Goal: Information Seeking & Learning: Learn about a topic

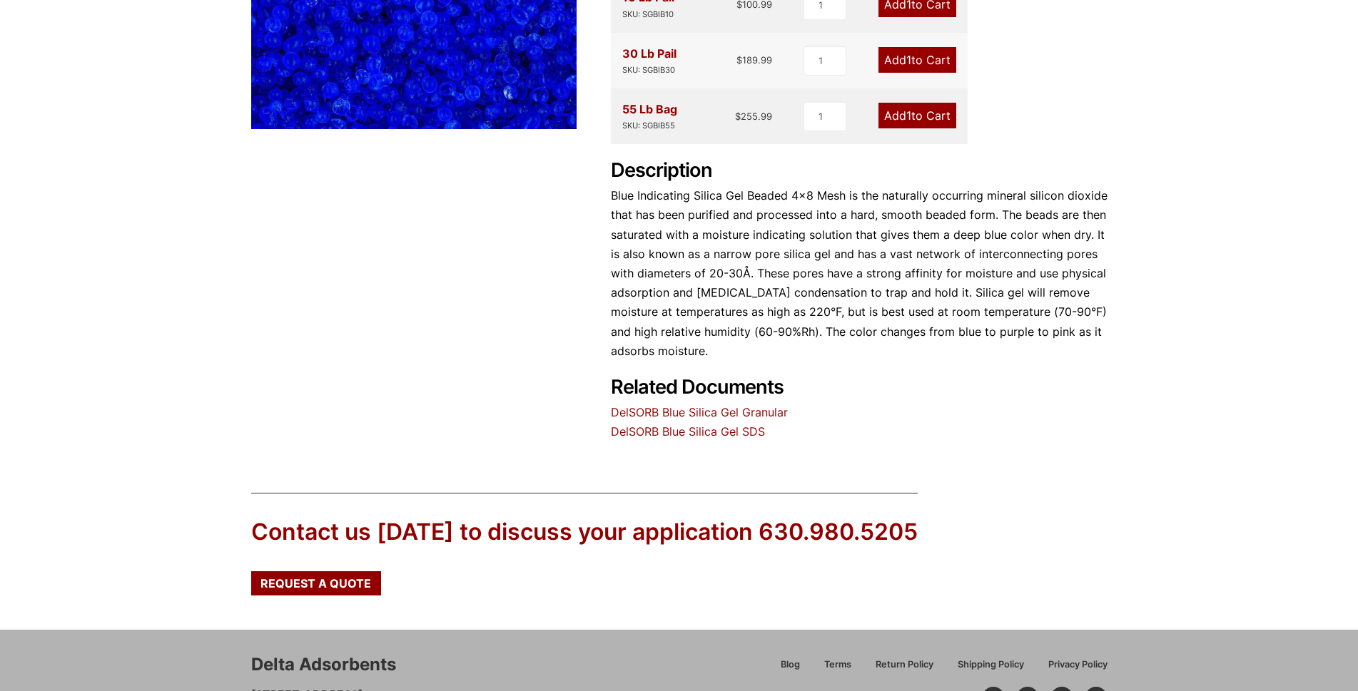
scroll to position [430, 0]
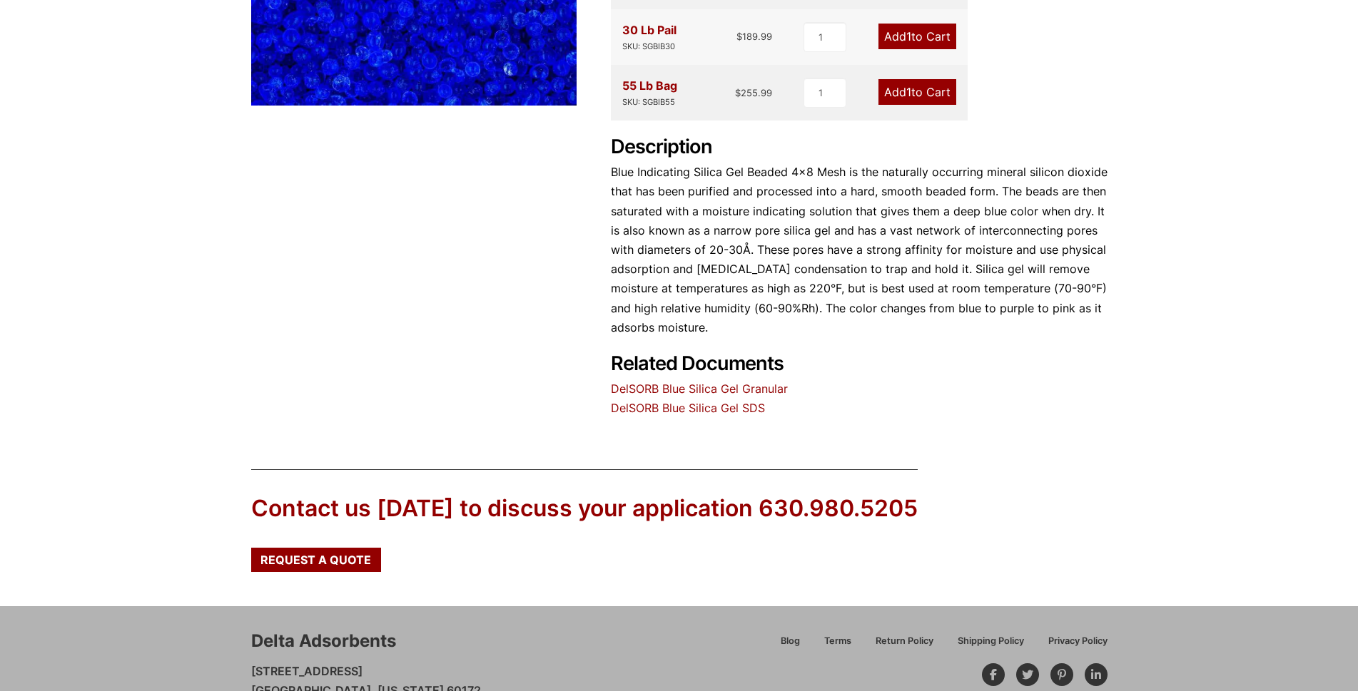
click at [1098, 312] on p "Blue Indicating Silica Gel Beaded 4×8 Mesh is the naturally occurring mineral s…" at bounding box center [859, 250] width 496 height 175
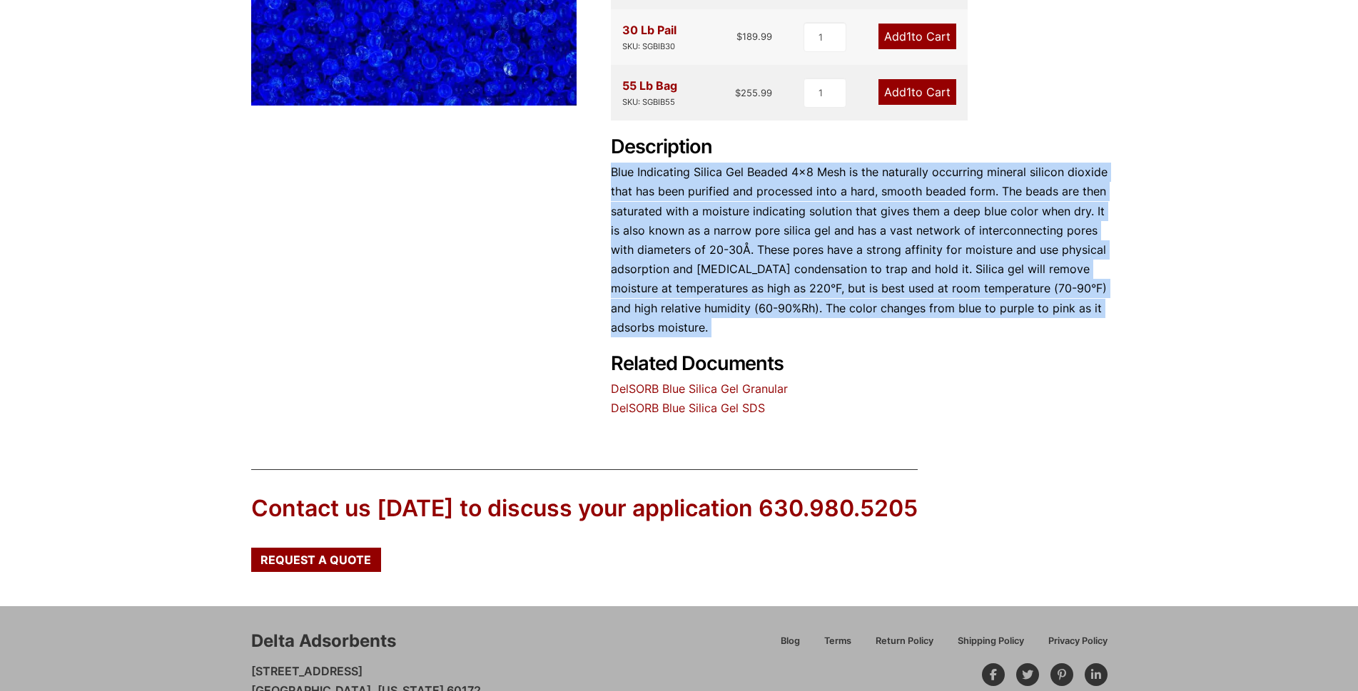
click at [1098, 312] on p "Blue Indicating Silica Gel Beaded 4×8 Mesh is the naturally occurring mineral s…" at bounding box center [859, 250] width 496 height 175
click at [1079, 255] on p "Blue Indicating Silica Gel Beaded 4×8 Mesh is the naturally occurring mineral s…" at bounding box center [859, 250] width 496 height 175
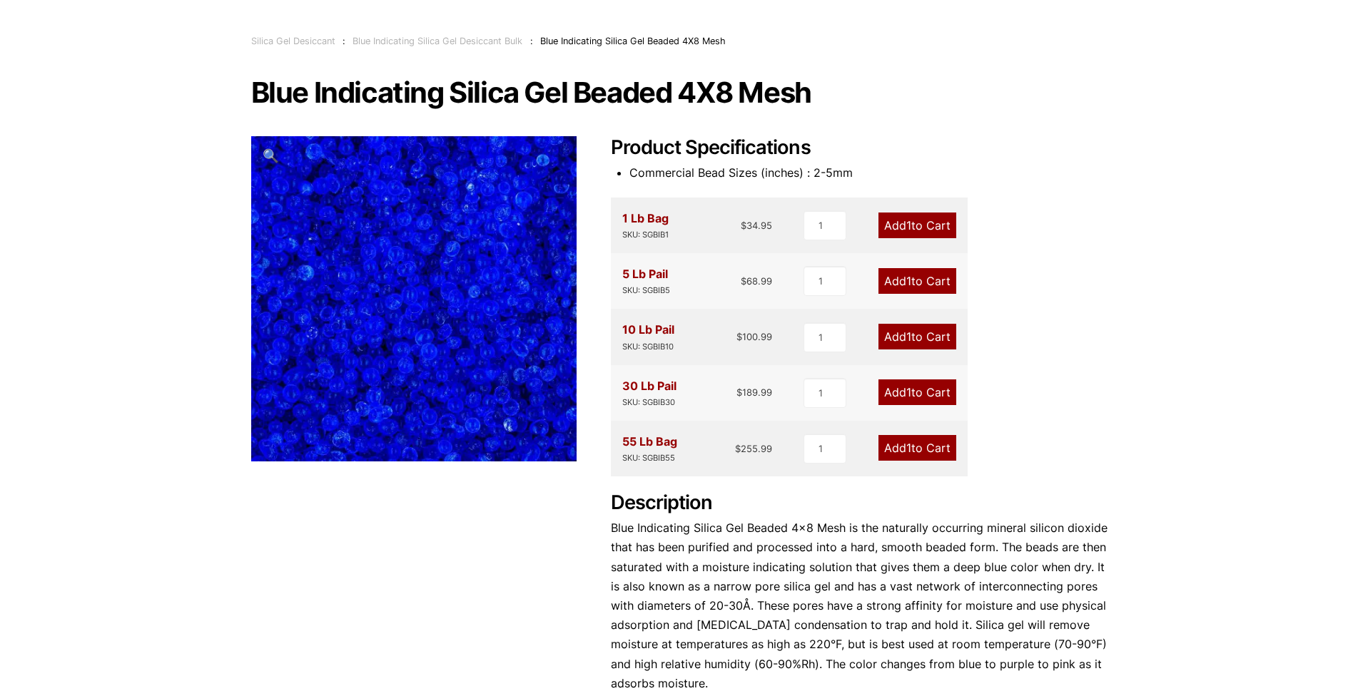
scroll to position [73, 0]
click at [450, 40] on link "Blue Indicating Silica Gel Desiccant Bulk" at bounding box center [437, 41] width 170 height 11
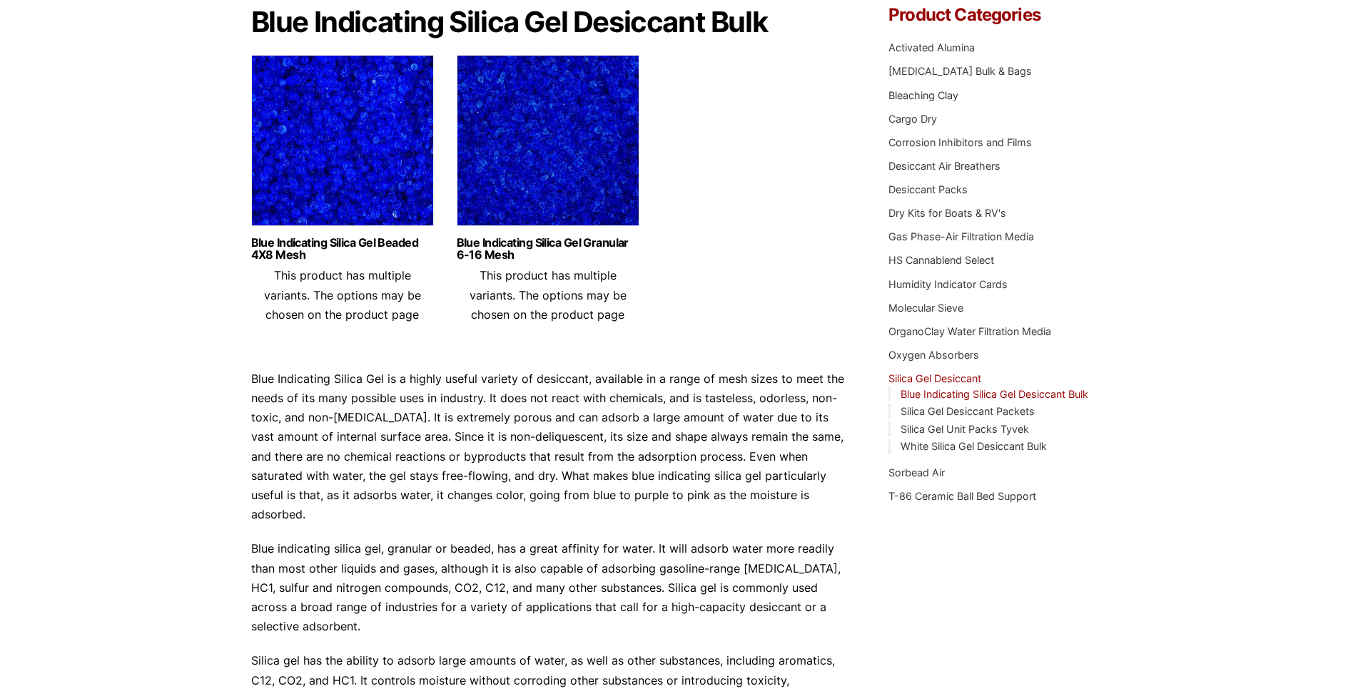
scroll to position [144, 0]
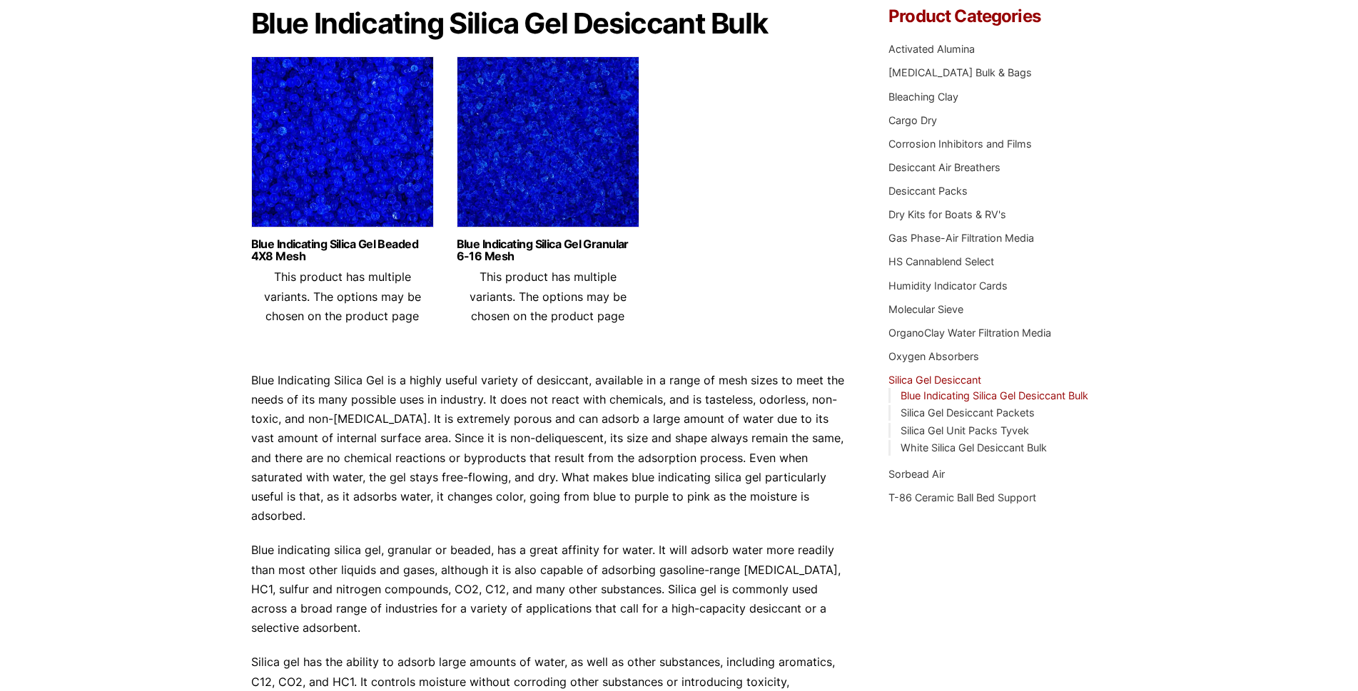
click at [639, 439] on p "Blue Indicating Silica Gel is a highly useful variety of desiccant, available i…" at bounding box center [548, 449] width 595 height 156
click at [534, 432] on p "Blue Indicating Silica Gel is a highly useful variety of desiccant, available i…" at bounding box center [548, 449] width 595 height 156
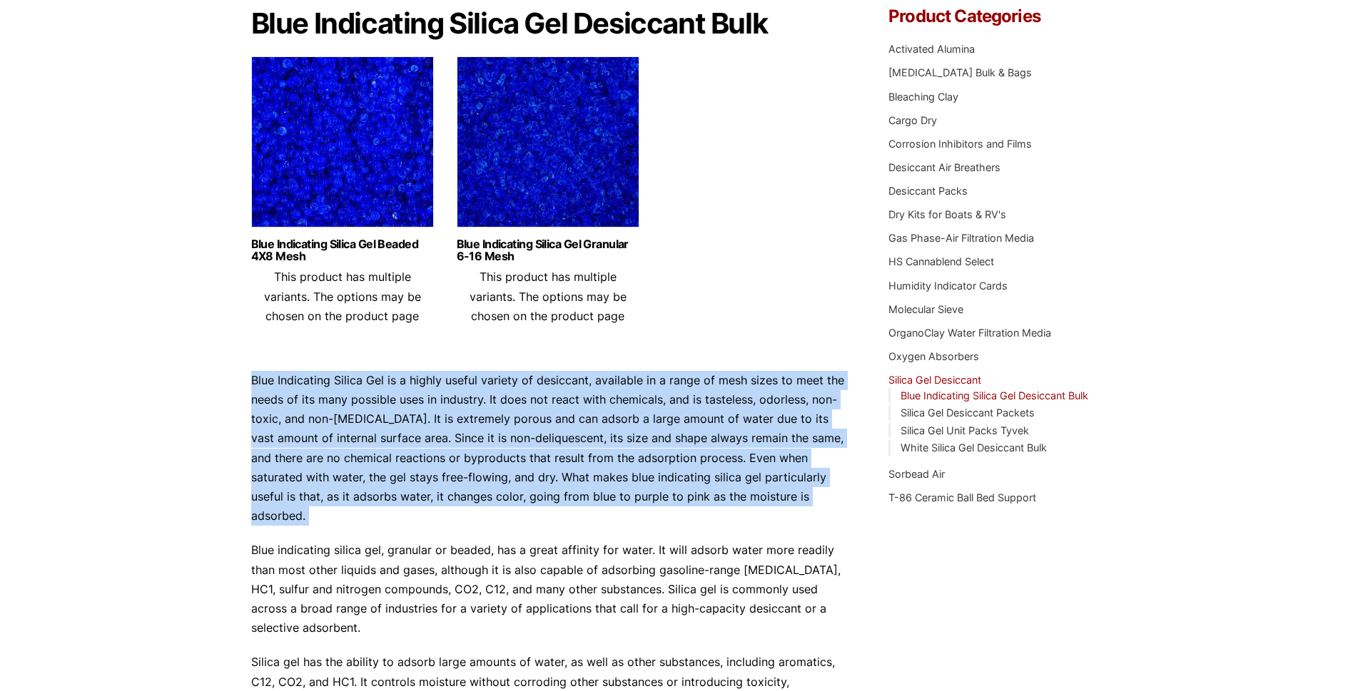
click at [534, 432] on p "Blue Indicating Silica Gel is a highly useful variety of desiccant, available i…" at bounding box center [548, 449] width 595 height 156
click at [530, 414] on p "Blue Indicating Silica Gel is a highly useful variety of desiccant, available i…" at bounding box center [548, 449] width 595 height 156
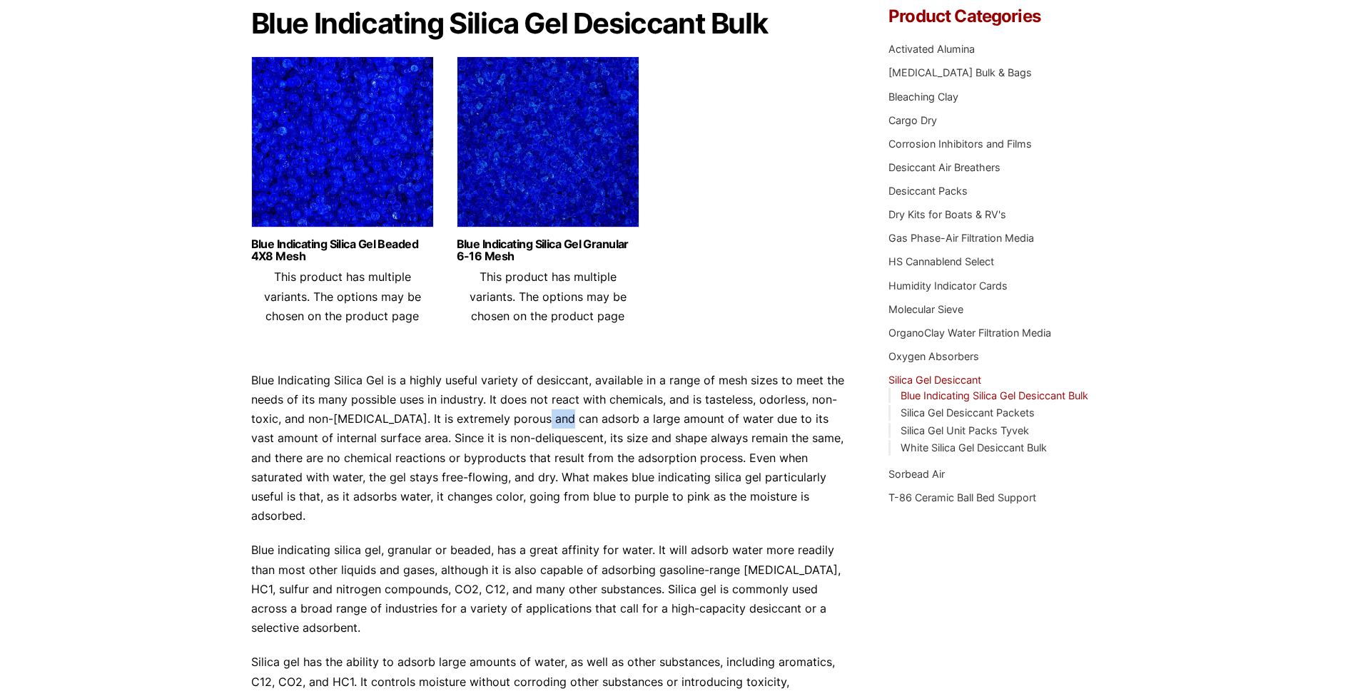
click at [530, 414] on p "Blue Indicating Silica Gel is a highly useful variety of desiccant, available i…" at bounding box center [548, 449] width 595 height 156
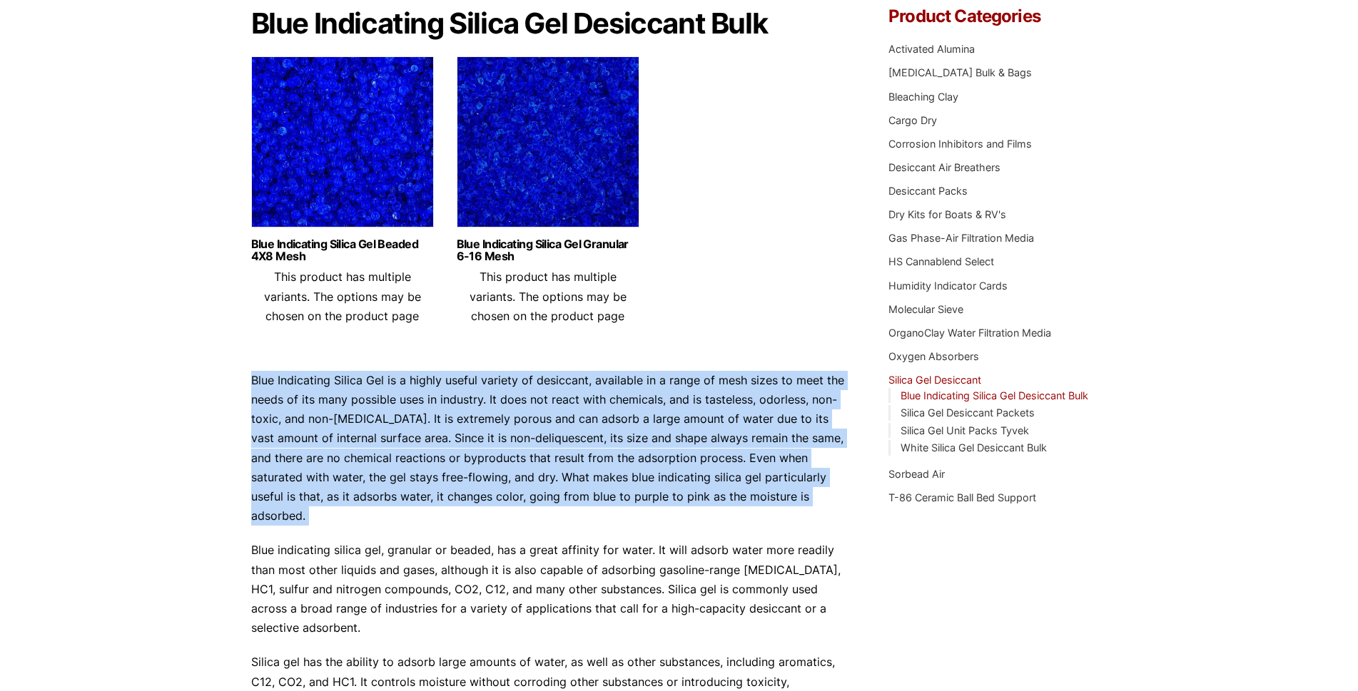
click at [530, 414] on p "Blue Indicating Silica Gel is a highly useful variety of desiccant, available i…" at bounding box center [548, 449] width 595 height 156
click at [527, 444] on p "Blue Indicating Silica Gel is a highly useful variety of desiccant, available i…" at bounding box center [548, 449] width 595 height 156
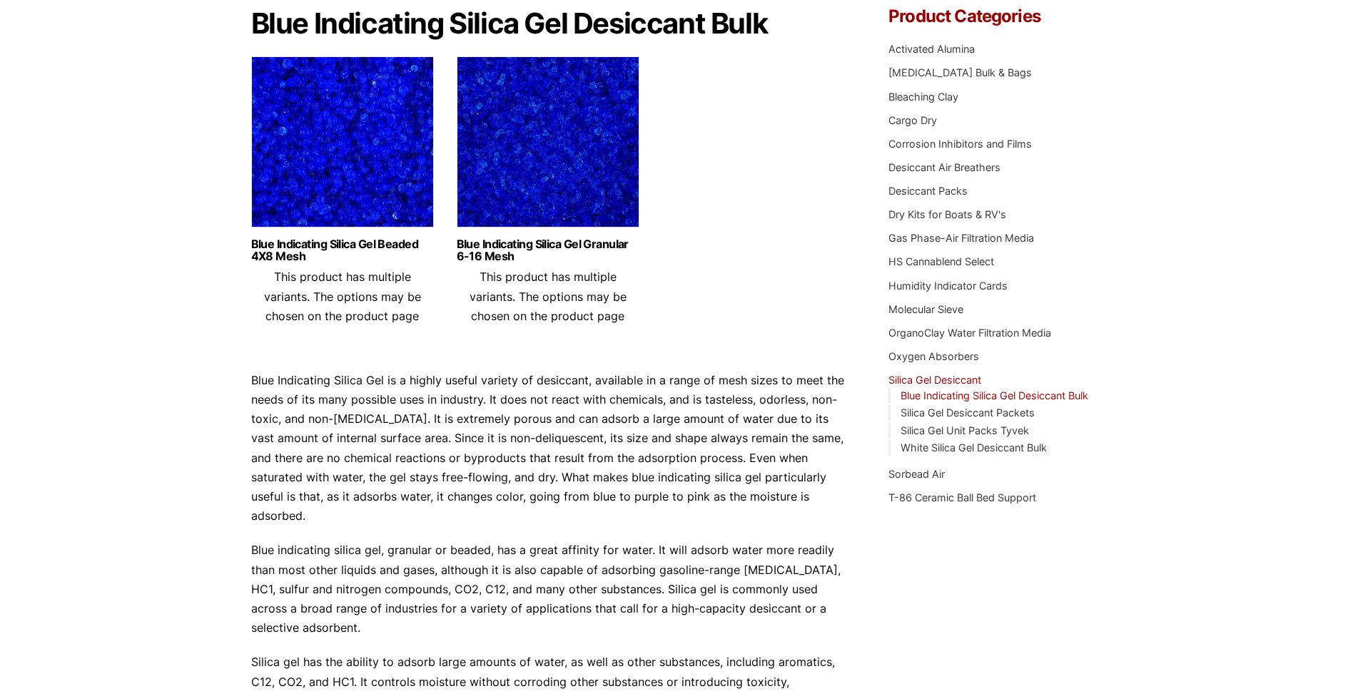
click at [534, 546] on p "Blue indicating silica gel, granular or beaded, has a great affinity for water.…" at bounding box center [548, 589] width 595 height 97
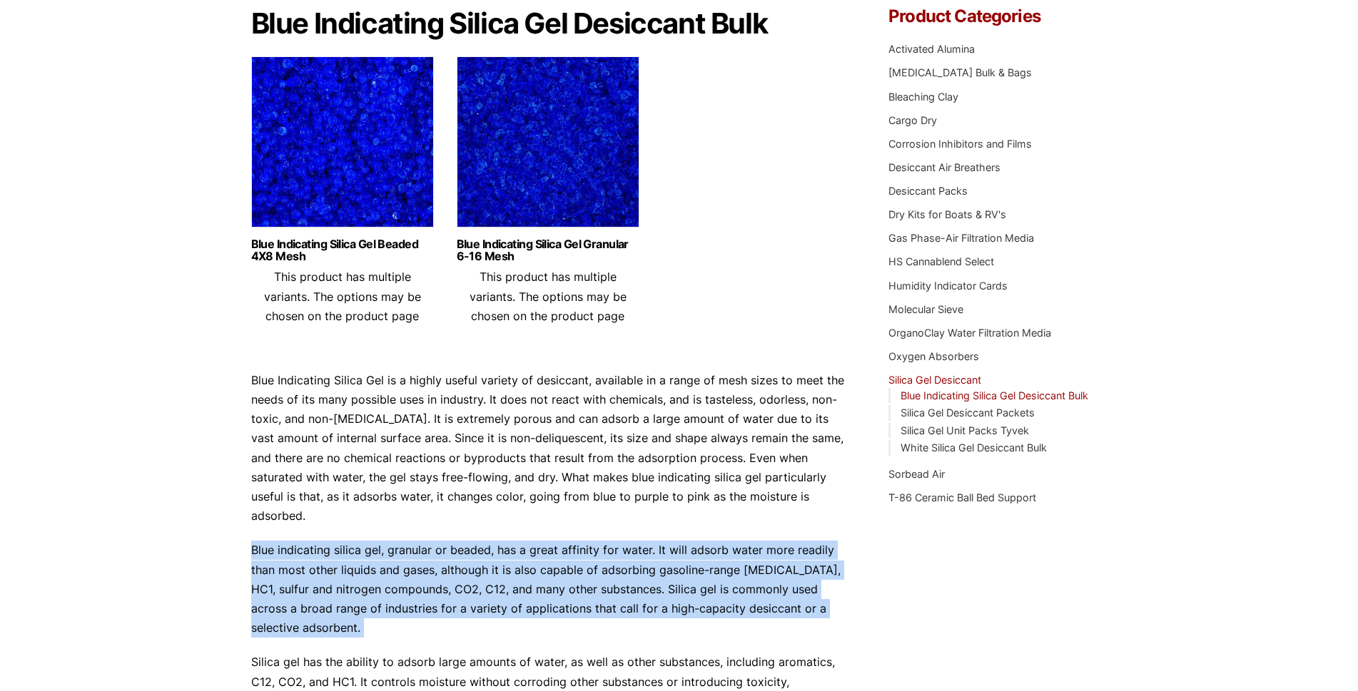
click at [534, 546] on p "Blue indicating silica gel, granular or beaded, has a great affinity for water.…" at bounding box center [548, 589] width 595 height 97
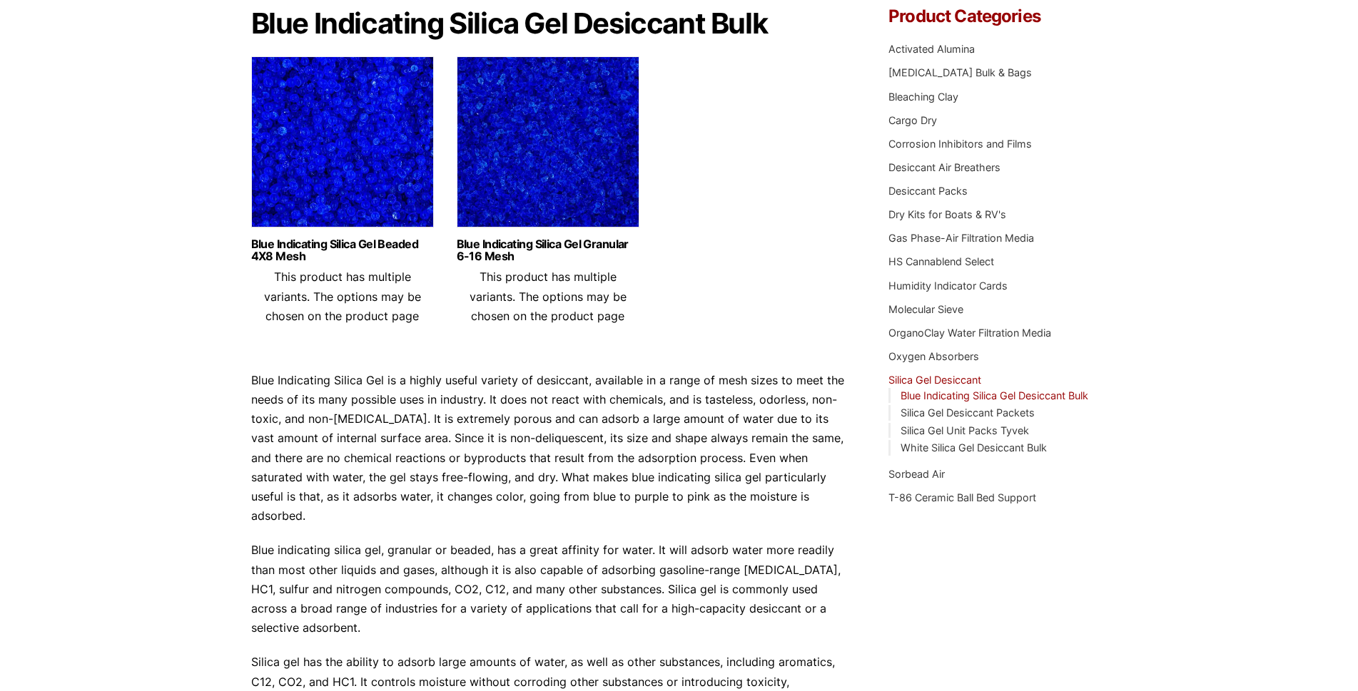
click at [540, 621] on div "Blue Indicating Silica Gel is a highly useful variety of desiccant, available i…" at bounding box center [548, 682] width 595 height 622
click at [539, 653] on p "Silica gel has the ability to adsorb large amounts of water, as well as other s…" at bounding box center [548, 701] width 595 height 97
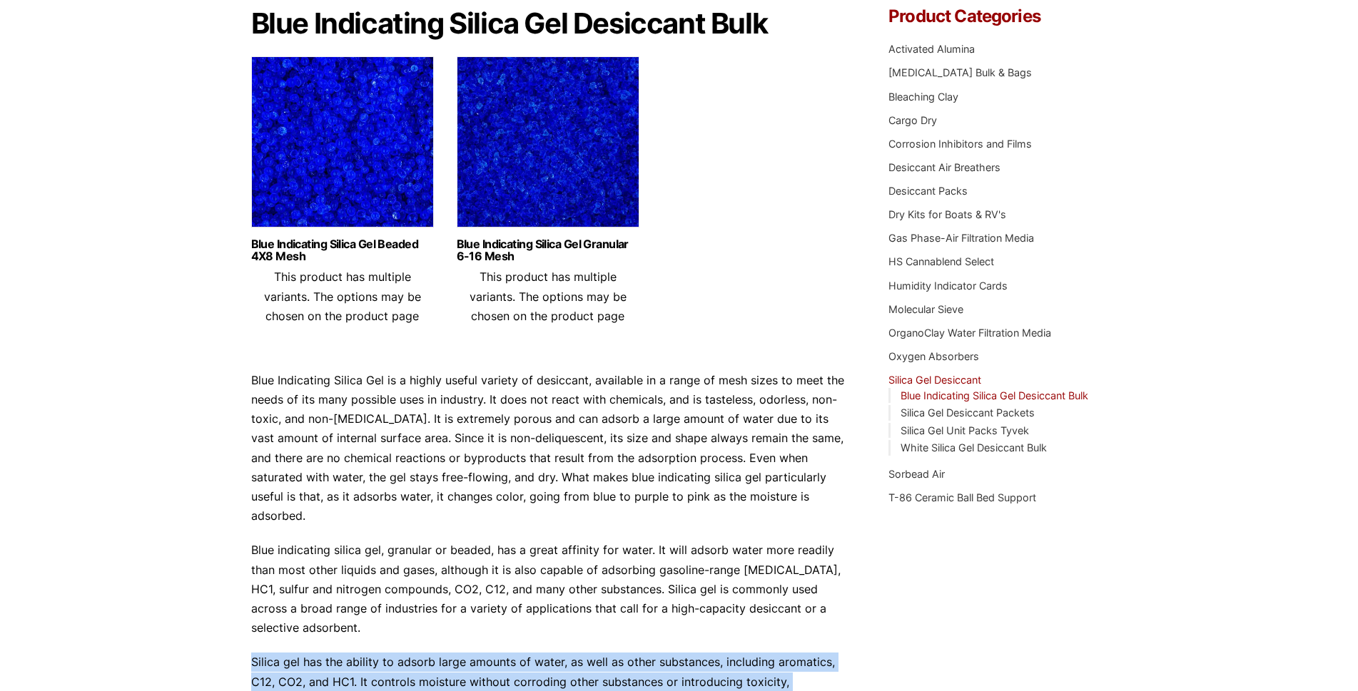
click at [539, 653] on p "Silica gel has the ability to adsorb large amounts of water, as well as other s…" at bounding box center [548, 701] width 595 height 97
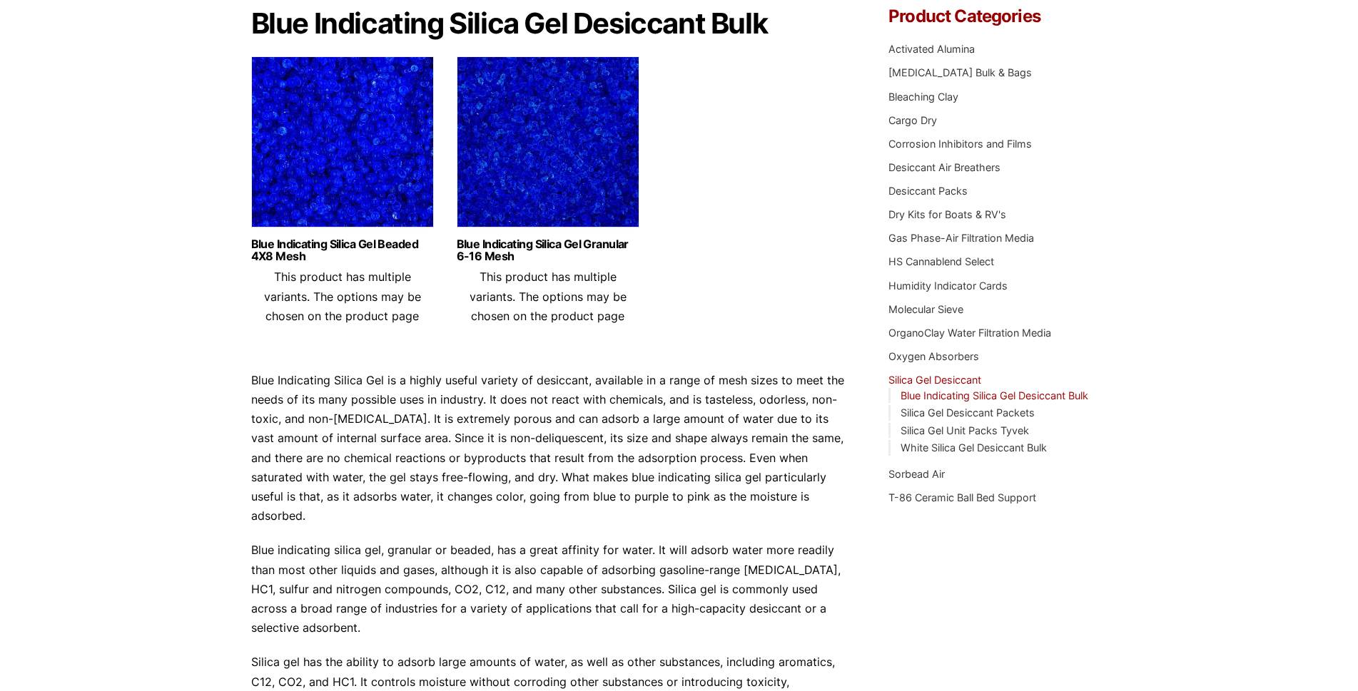
click at [541, 576] on p "Blue indicating silica gel, granular or beaded, has a great affinity for water.…" at bounding box center [548, 589] width 595 height 97
click at [546, 480] on p "Blue Indicating Silica Gel is a highly useful variety of desiccant, available i…" at bounding box center [548, 449] width 595 height 156
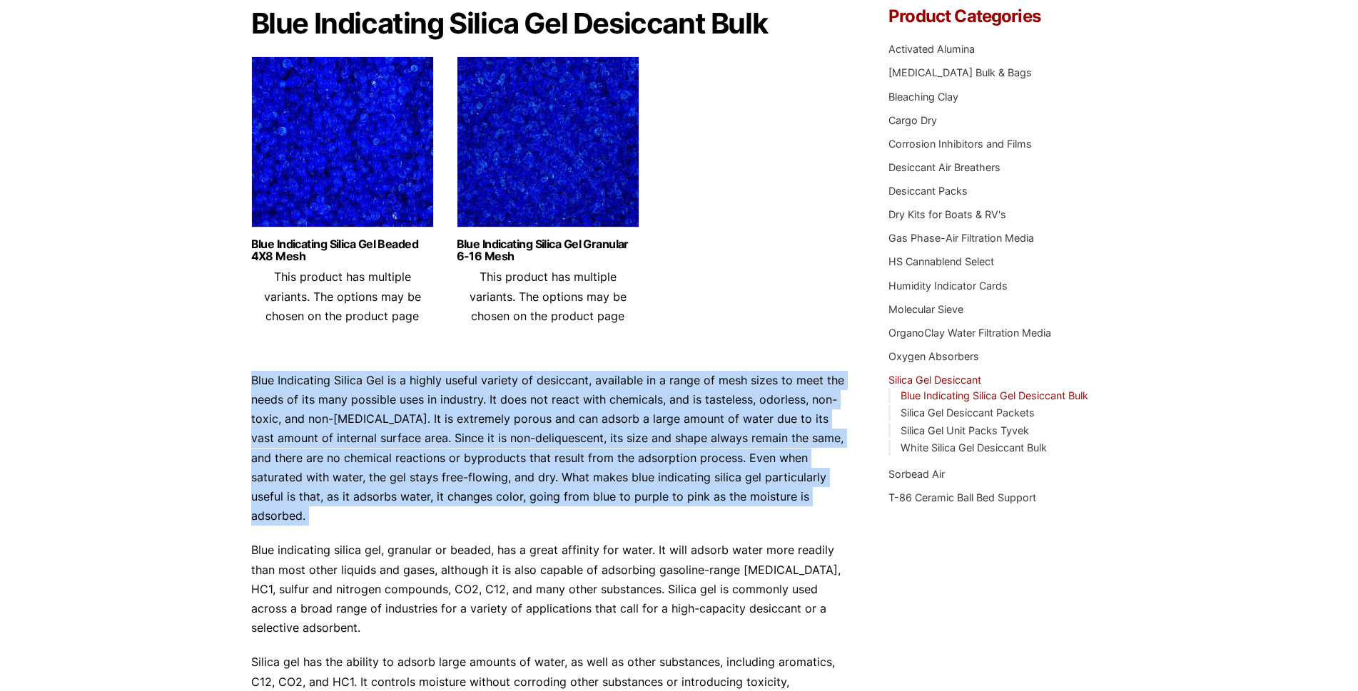
click at [546, 480] on p "Blue Indicating Silica Gel is a highly useful variety of desiccant, available i…" at bounding box center [548, 449] width 595 height 156
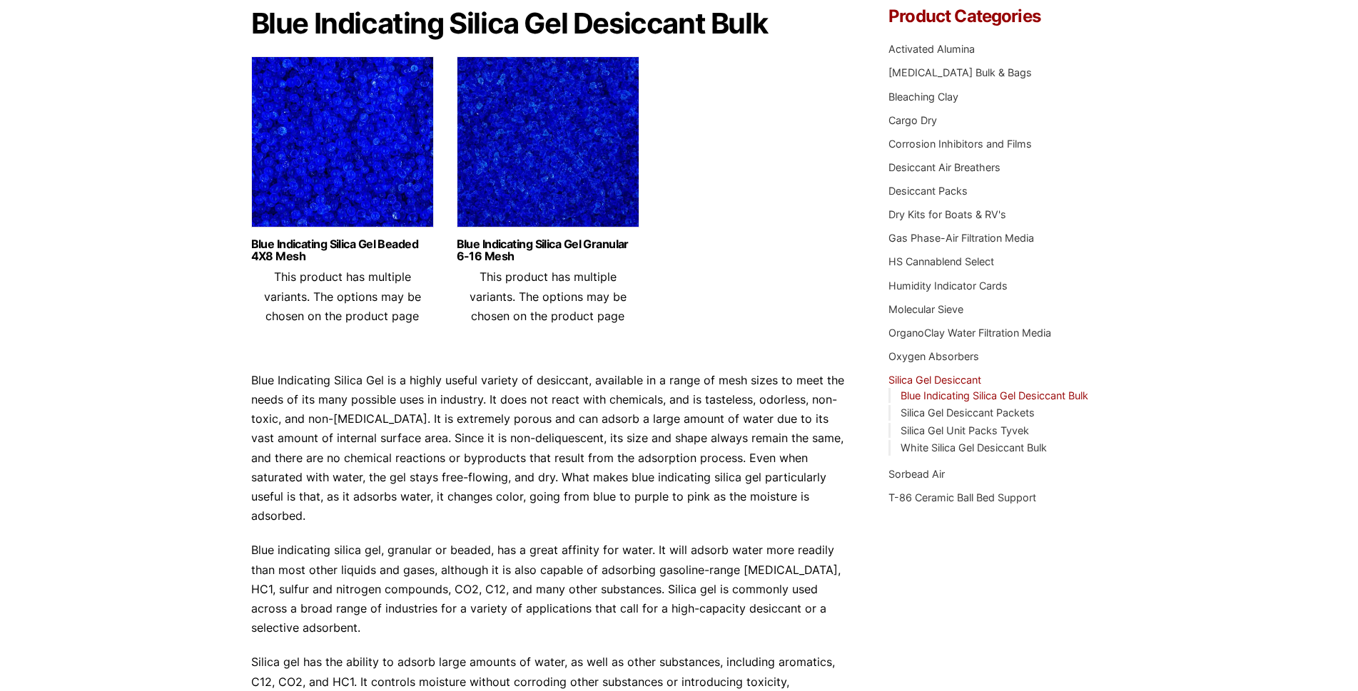
click at [544, 541] on p "Blue indicating silica gel, granular or beaded, has a great affinity for water.…" at bounding box center [548, 589] width 595 height 97
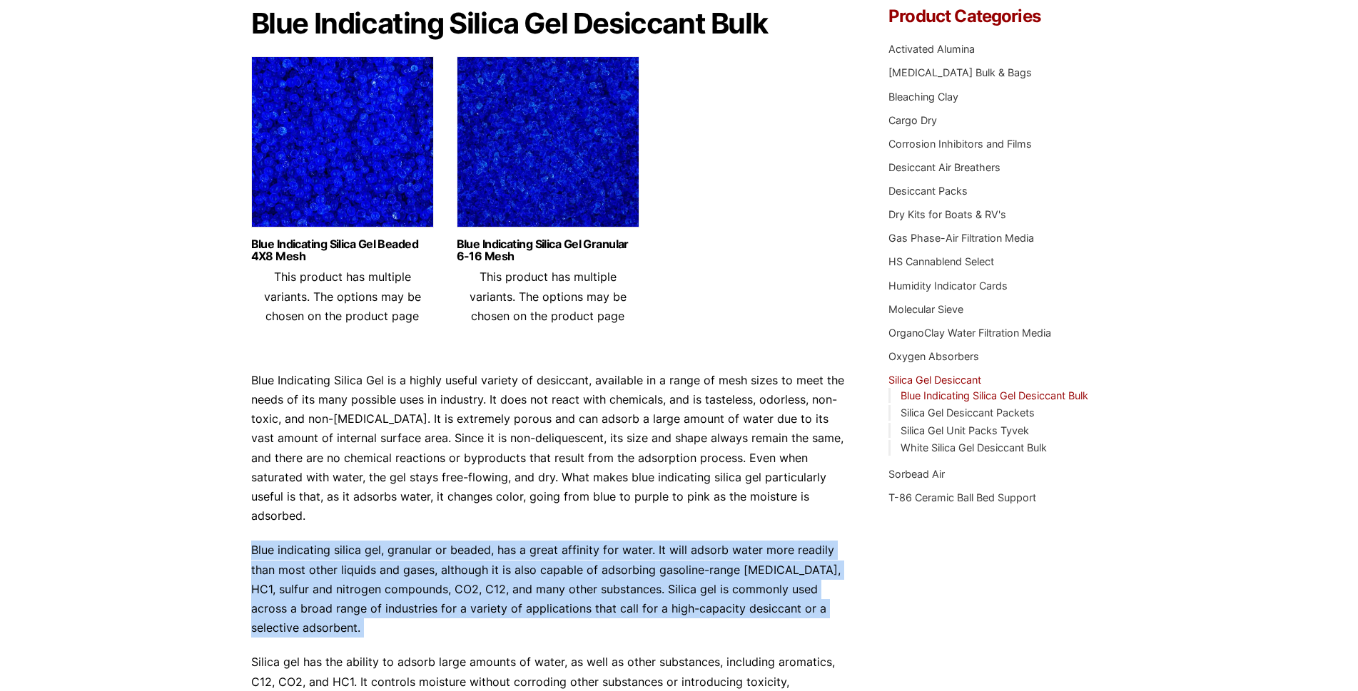
click at [544, 541] on p "Blue indicating silica gel, granular or beaded, has a great affinity for water.…" at bounding box center [548, 589] width 595 height 97
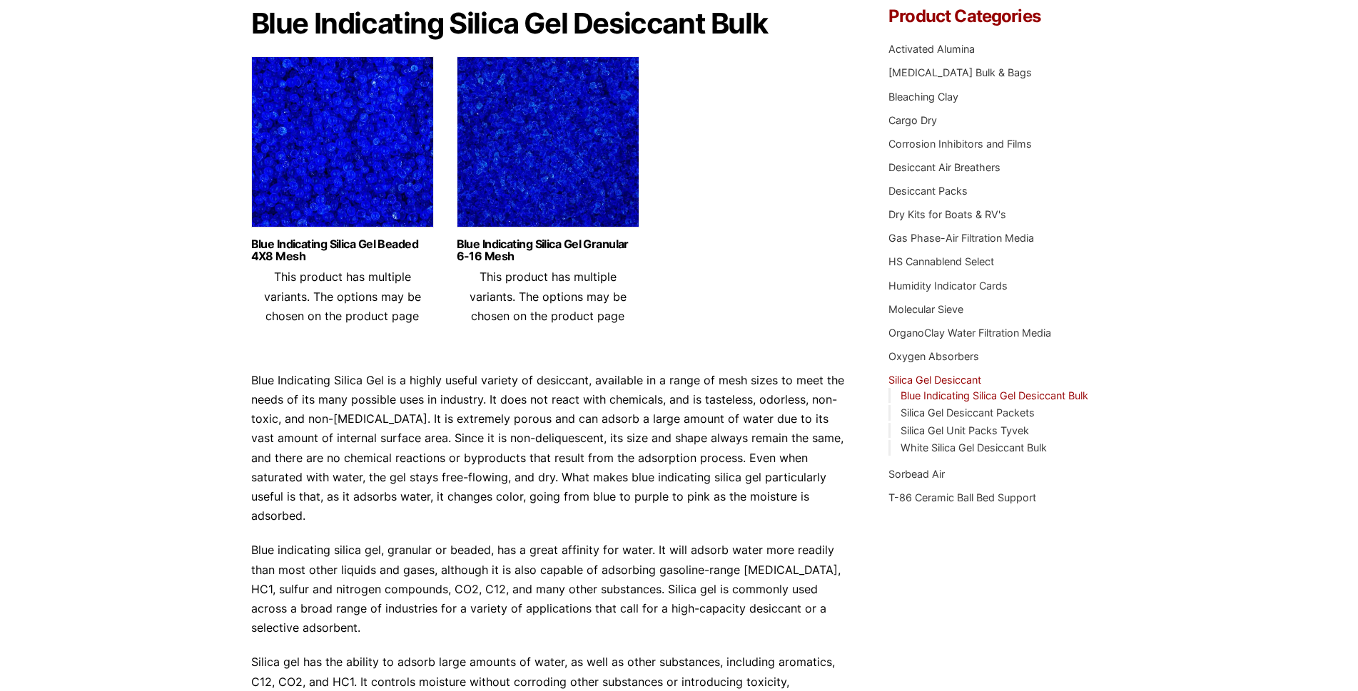
click at [549, 653] on p "Silica gel has the ability to adsorb large amounts of water, as well as other s…" at bounding box center [548, 701] width 595 height 97
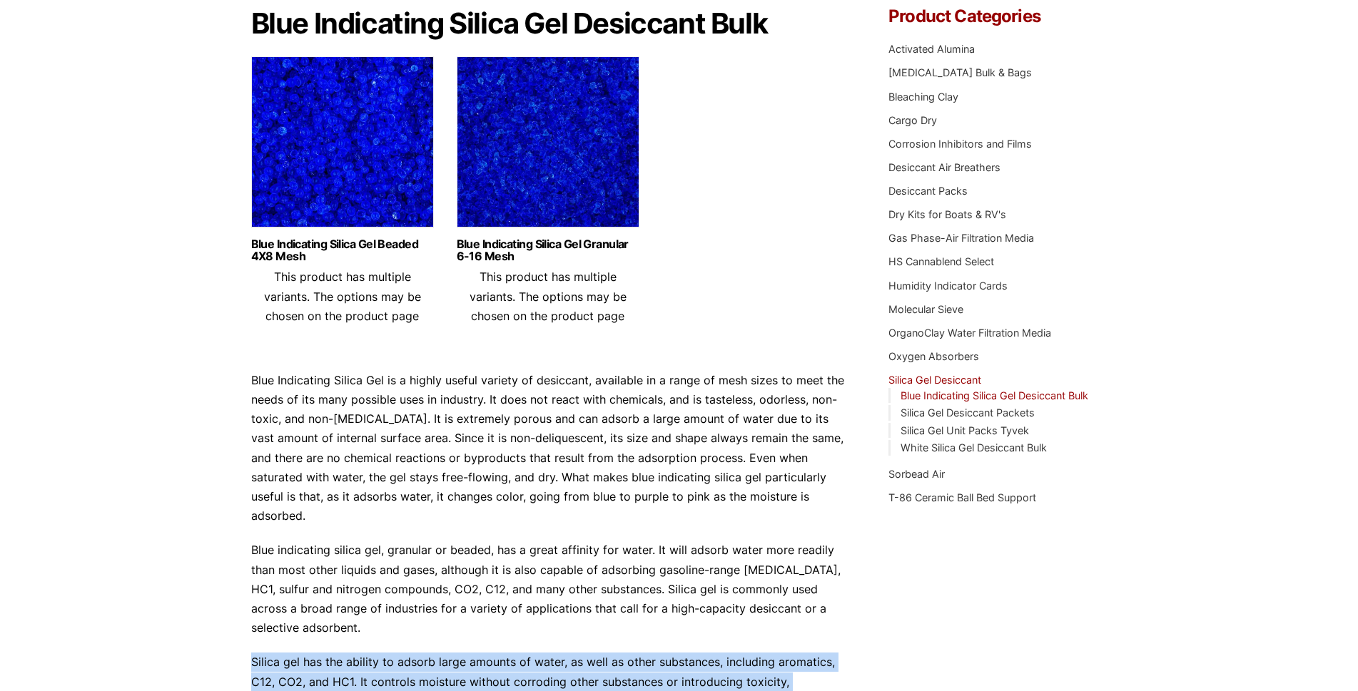
click at [549, 653] on p "Silica gel has the ability to adsorb large amounts of water, as well as other s…" at bounding box center [548, 701] width 595 height 97
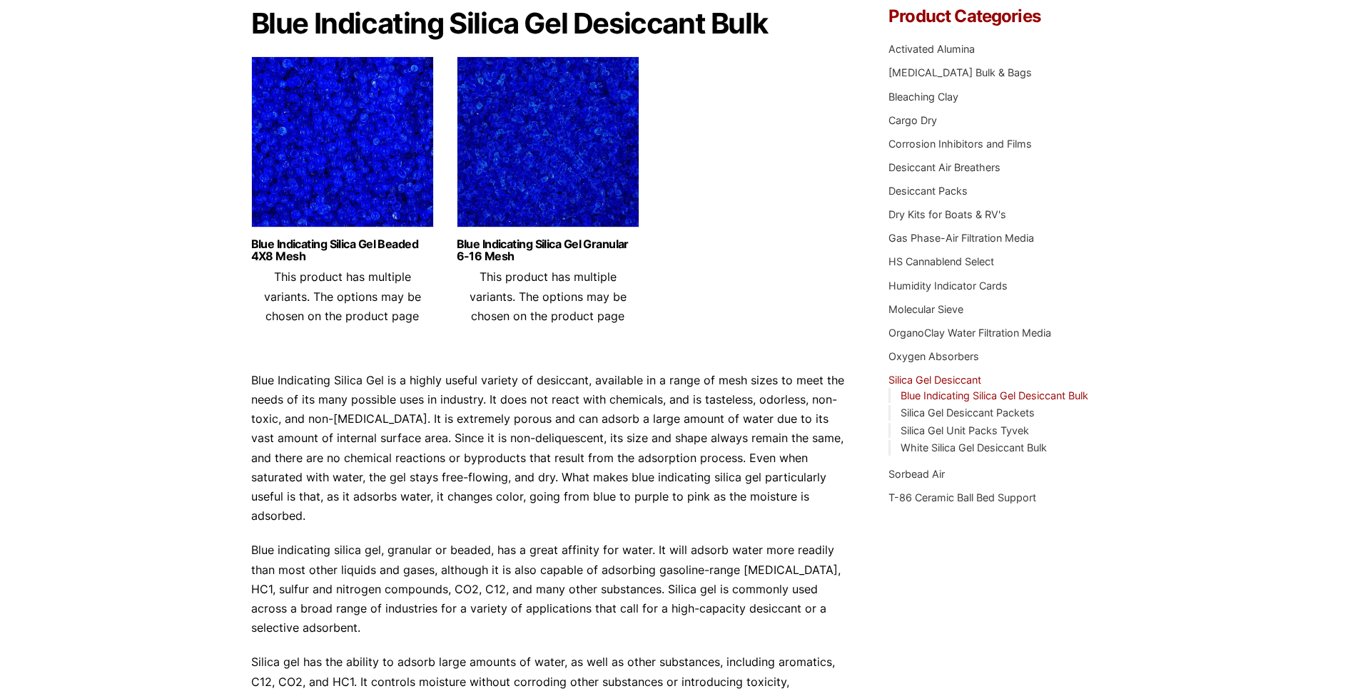
click at [549, 567] on p "Blue indicating silica gel, granular or beaded, has a great affinity for water.…" at bounding box center [548, 589] width 595 height 97
click at [551, 489] on p "Blue Indicating Silica Gel is a highly useful variety of desiccant, available i…" at bounding box center [548, 449] width 595 height 156
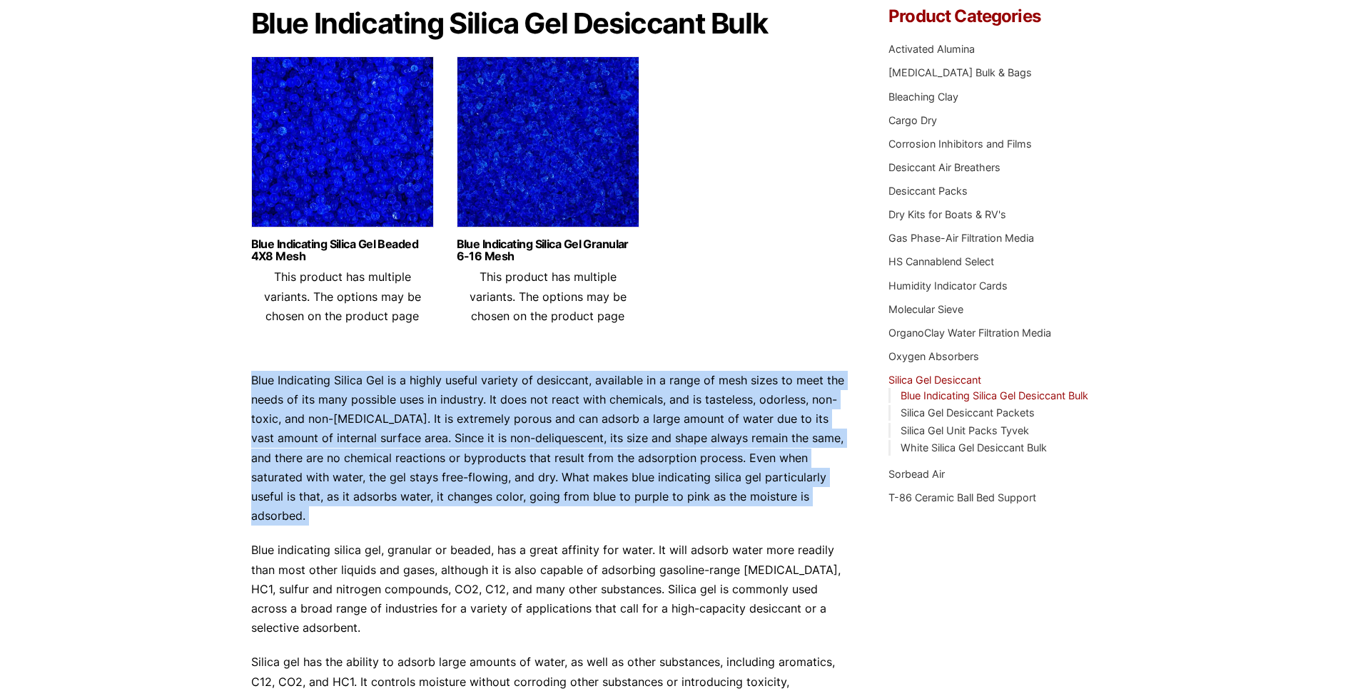
click at [551, 489] on p "Blue Indicating Silica Gel is a highly useful variety of desiccant, available i…" at bounding box center [548, 449] width 595 height 156
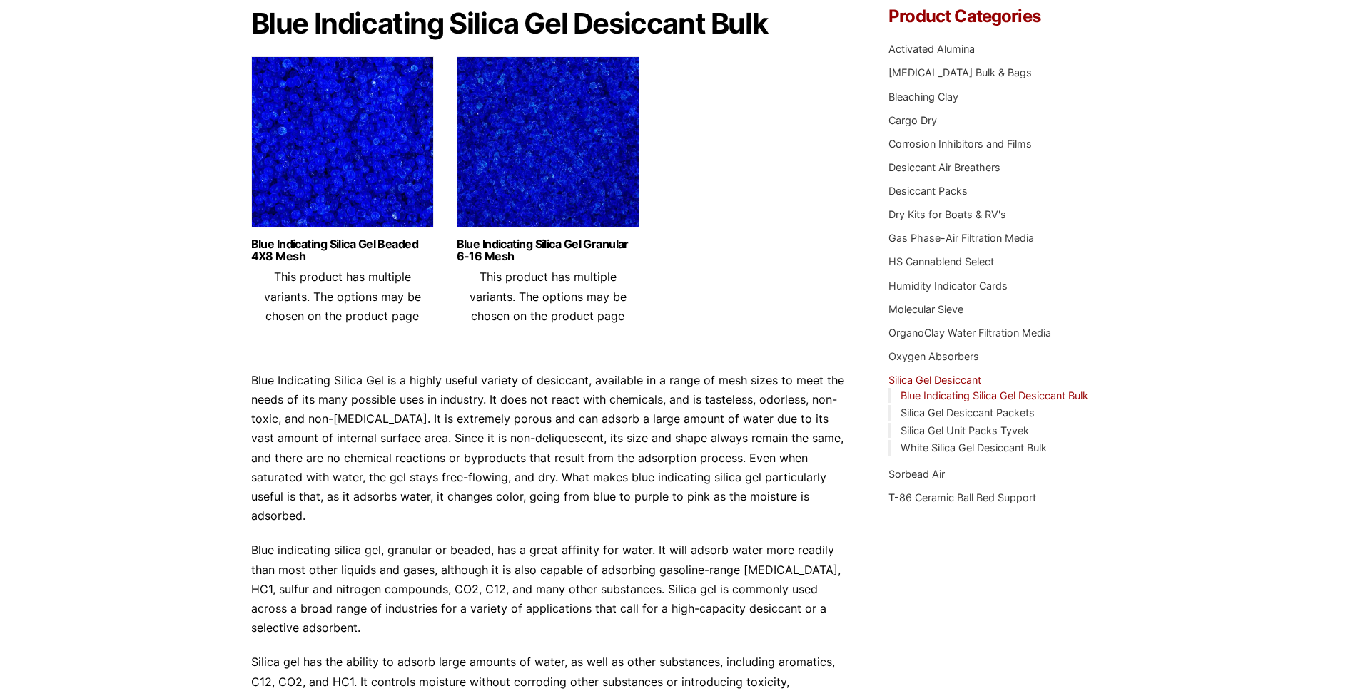
click at [551, 541] on p "Blue indicating silica gel, granular or beaded, has a great affinity for water.…" at bounding box center [548, 589] width 595 height 97
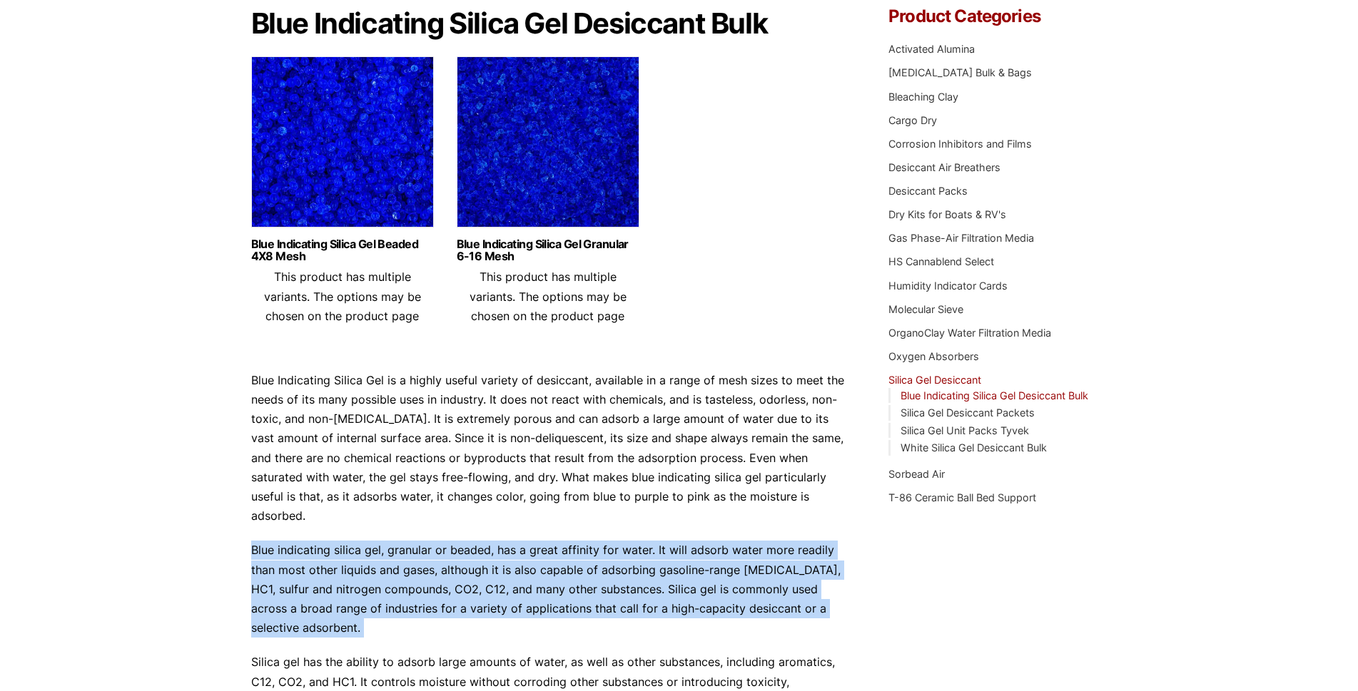
click at [551, 541] on p "Blue indicating silica gel, granular or beaded, has a great affinity for water.…" at bounding box center [548, 589] width 595 height 97
click at [556, 541] on p "Blue indicating silica gel, granular or beaded, has a great affinity for water.…" at bounding box center [548, 589] width 595 height 97
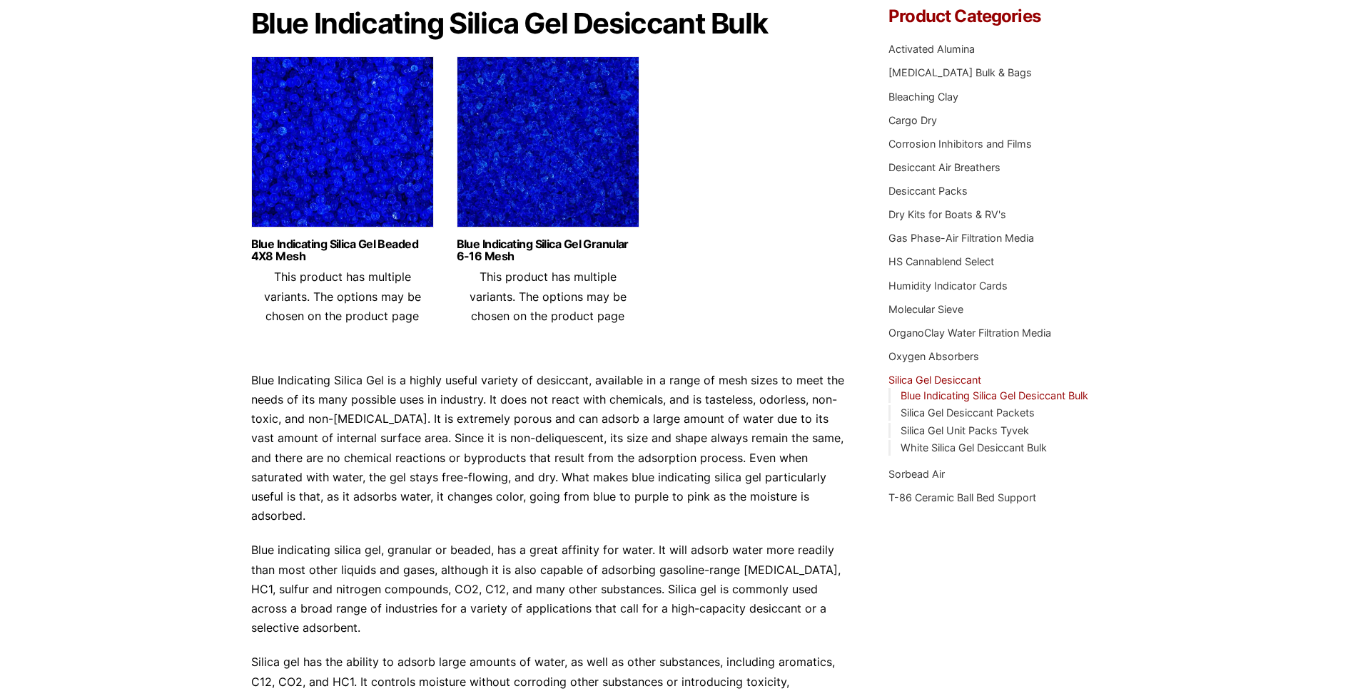
click at [665, 447] on p "Blue Indicating Silica Gel is a highly useful variety of desiccant, available i…" at bounding box center [548, 449] width 595 height 156
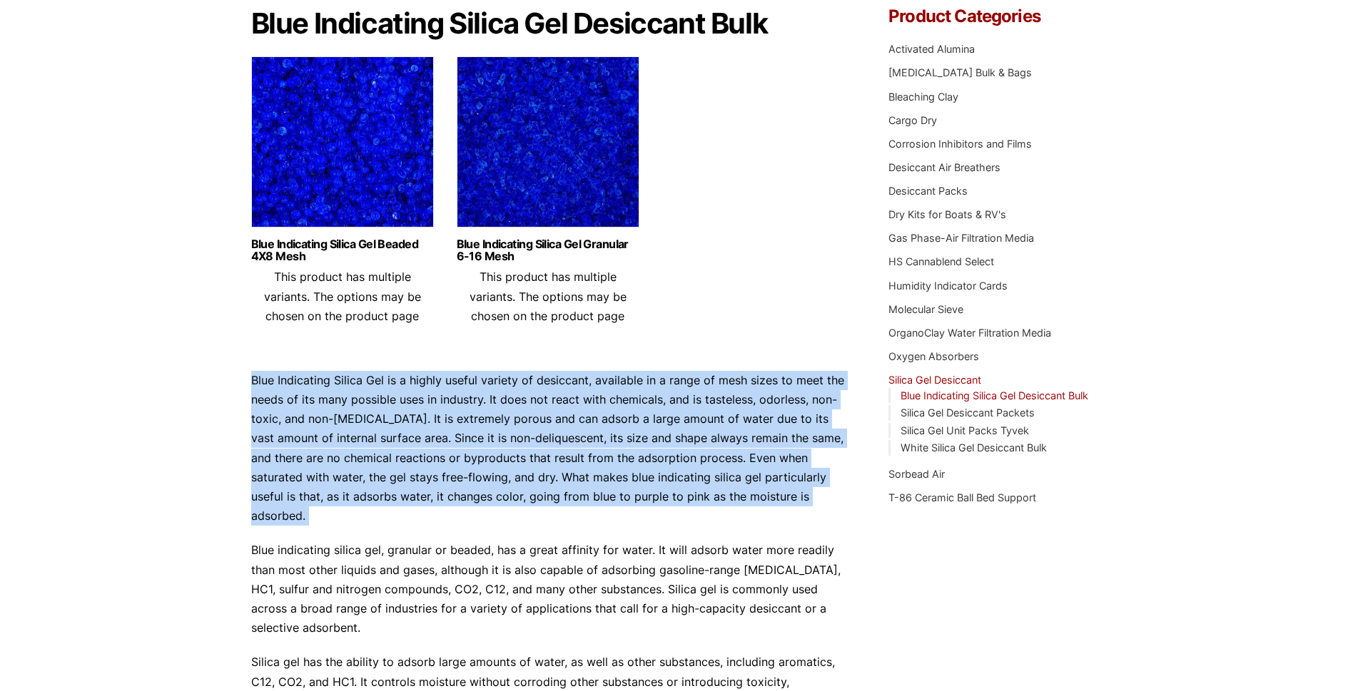
click at [665, 447] on p "Blue Indicating Silica Gel is a highly useful variety of desiccant, available i…" at bounding box center [548, 449] width 595 height 156
click at [688, 419] on p "Blue Indicating Silica Gel is a highly useful variety of desiccant, available i…" at bounding box center [548, 449] width 595 height 156
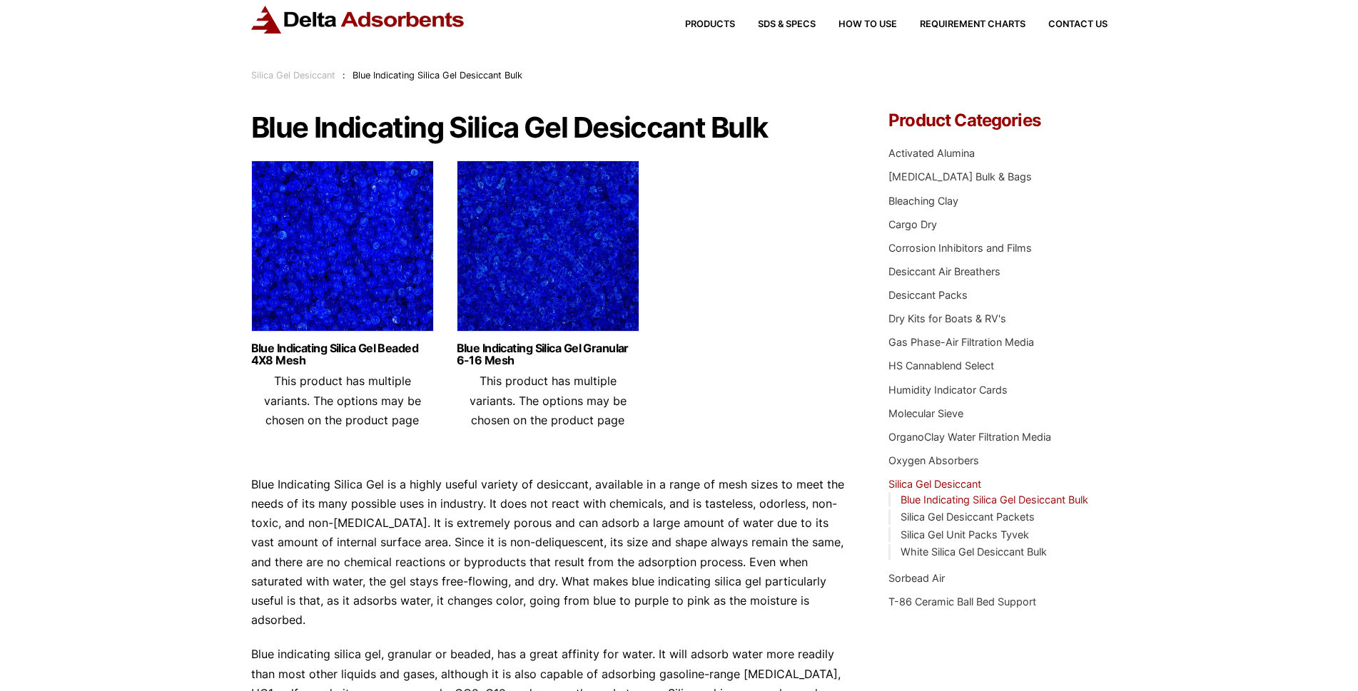
scroll to position [0, 0]
